Goal: Browse casually: Explore the website without a specific task or goal

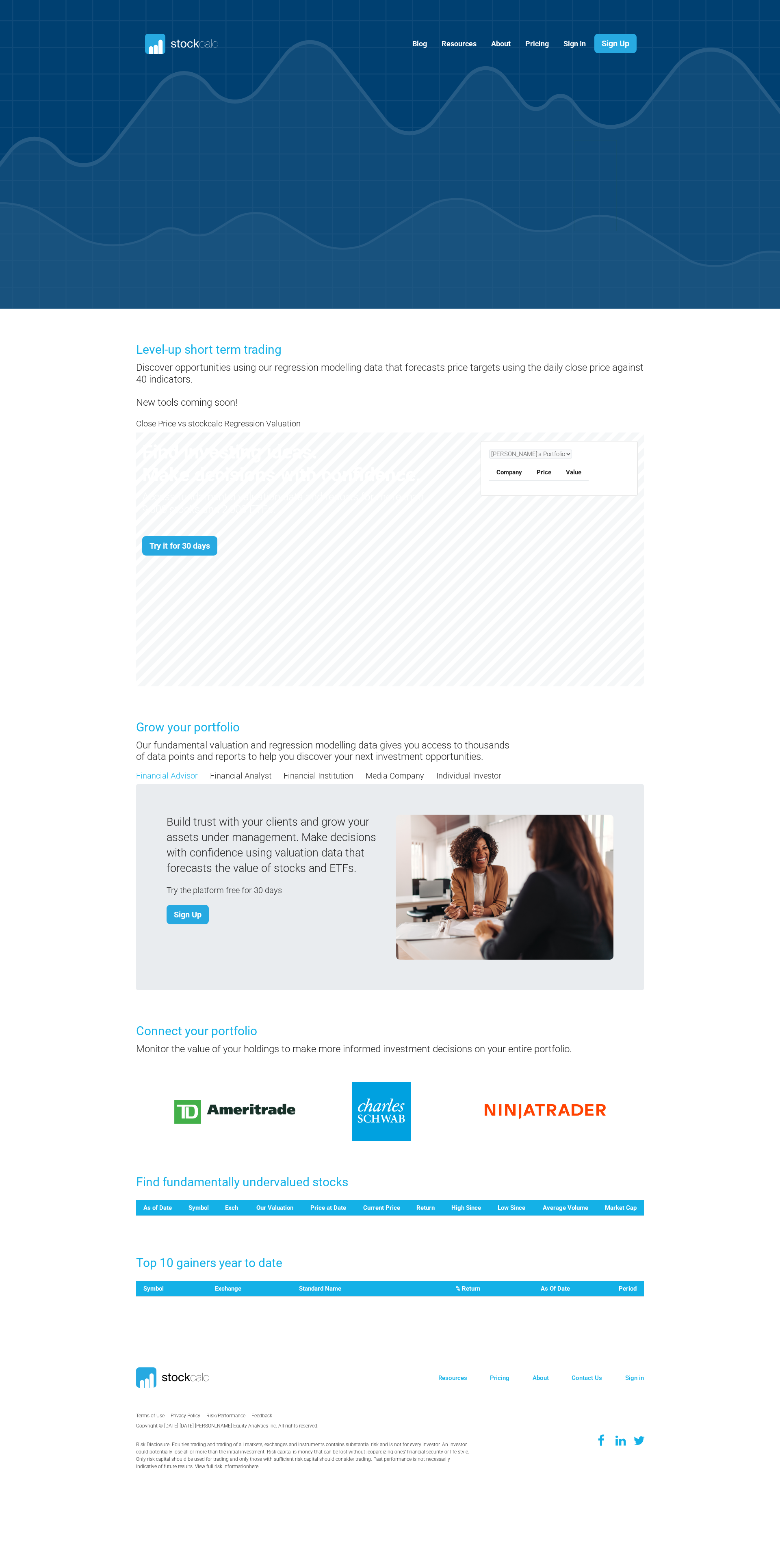
scroll to position [353, 520]
